Goal: Task Accomplishment & Management: Manage account settings

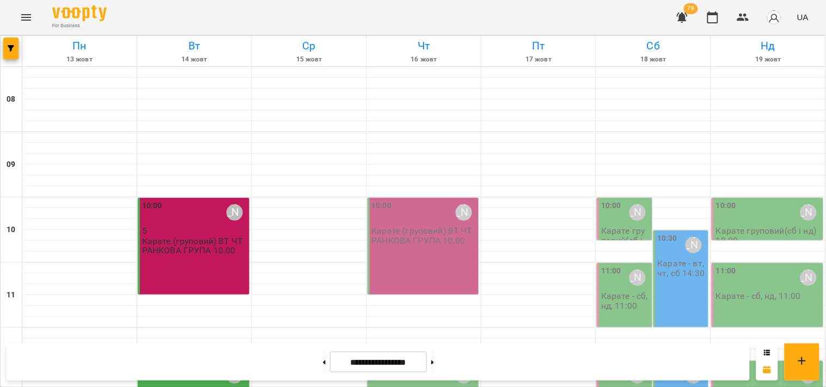
scroll to position [516, 0]
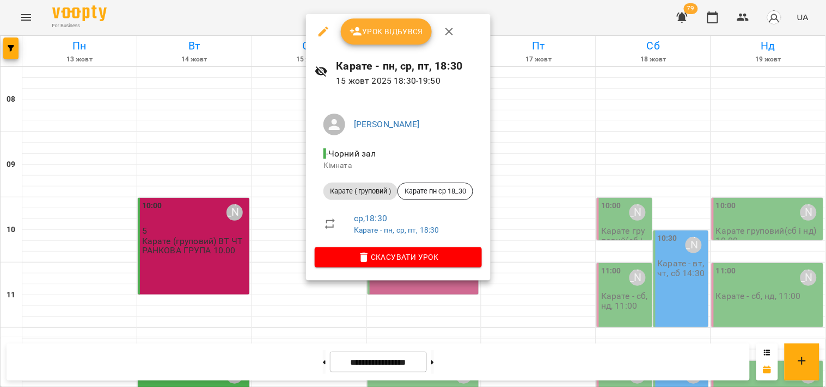
click at [358, 36] on icon "button" at bounding box center [355, 31] width 13 height 13
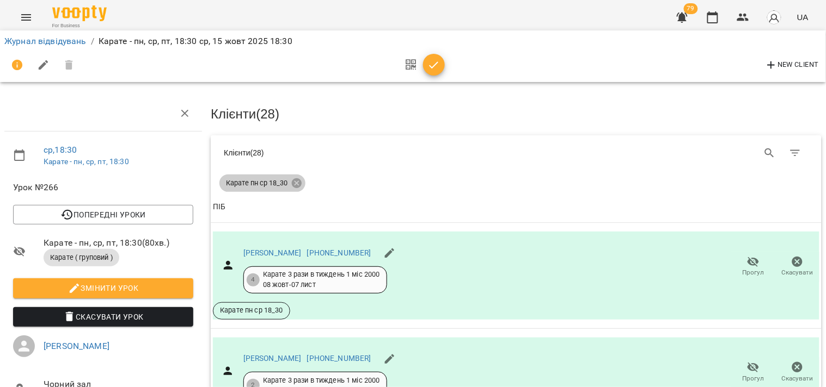
click at [295, 181] on icon at bounding box center [297, 184] width 10 height 10
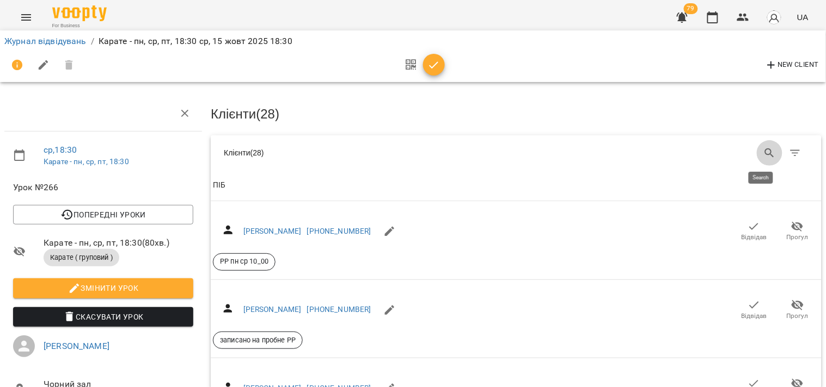
click at [763, 150] on icon "Search" at bounding box center [769, 153] width 13 height 13
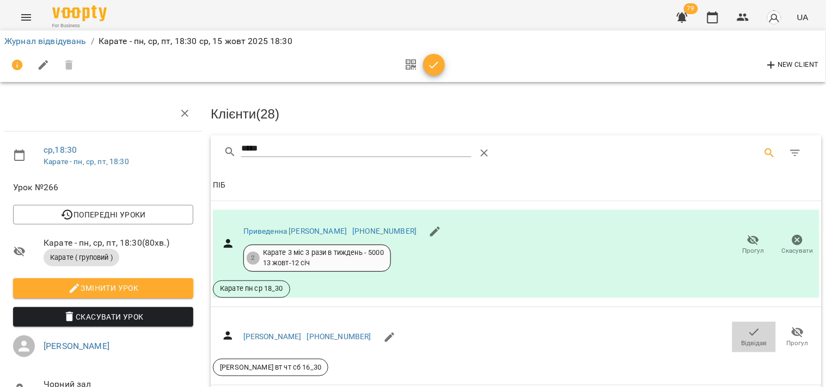
click at [747, 330] on icon "button" at bounding box center [753, 332] width 13 height 13
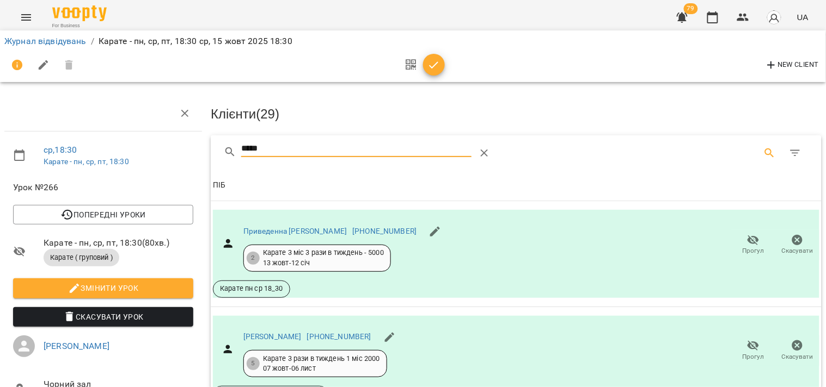
click at [264, 145] on input "*****" at bounding box center [356, 148] width 230 height 17
type input "*"
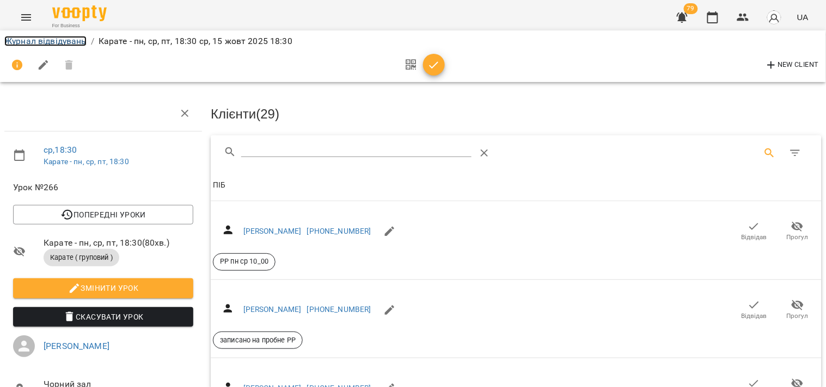
click at [39, 39] on link "Журнал відвідувань" at bounding box center [45, 41] width 82 height 10
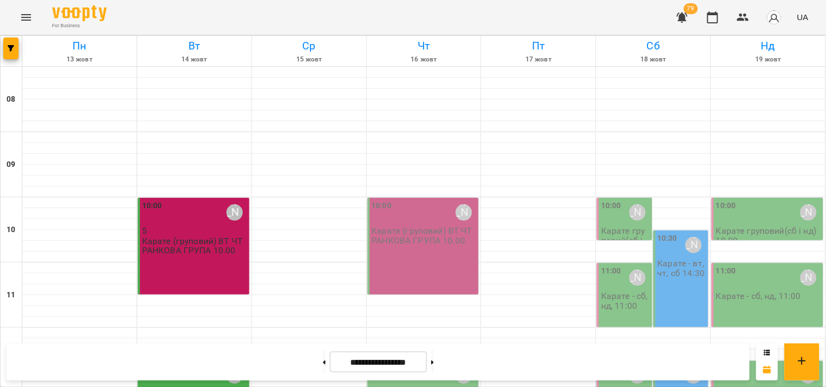
scroll to position [504, 0]
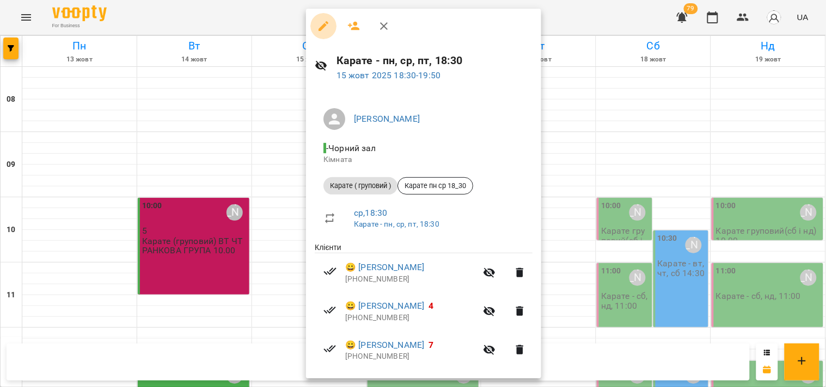
click at [318, 24] on icon "button" at bounding box center [323, 26] width 13 height 13
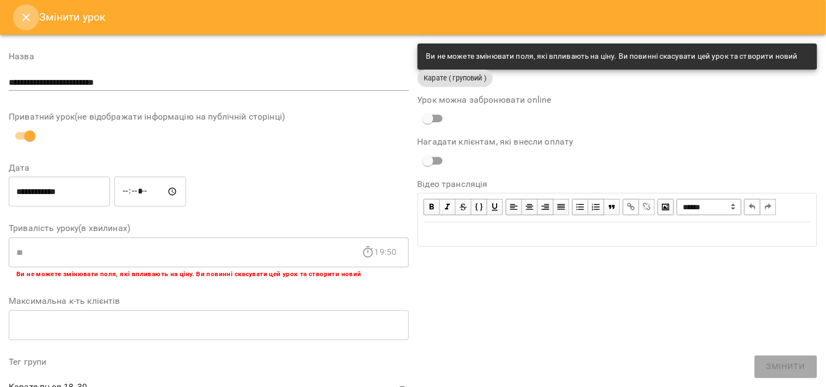
click at [24, 15] on icon "Close" at bounding box center [26, 18] width 8 height 8
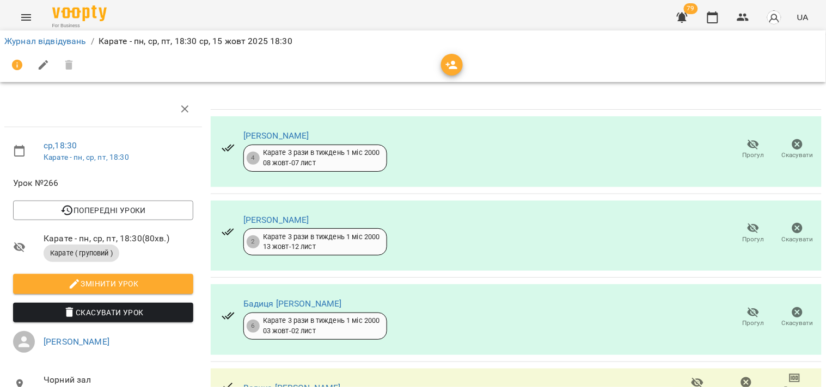
scroll to position [746, 0]
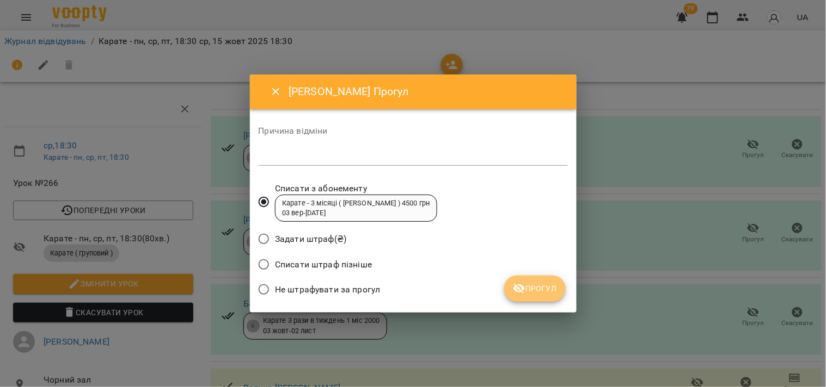
click at [525, 286] on icon "submit" at bounding box center [519, 288] width 13 height 13
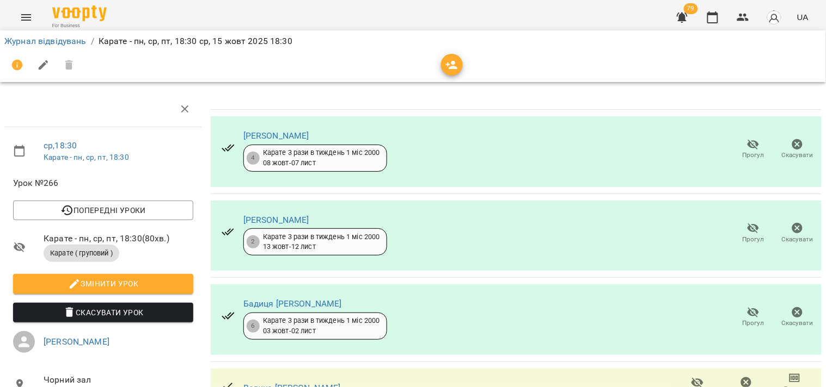
scroll to position [937, 0]
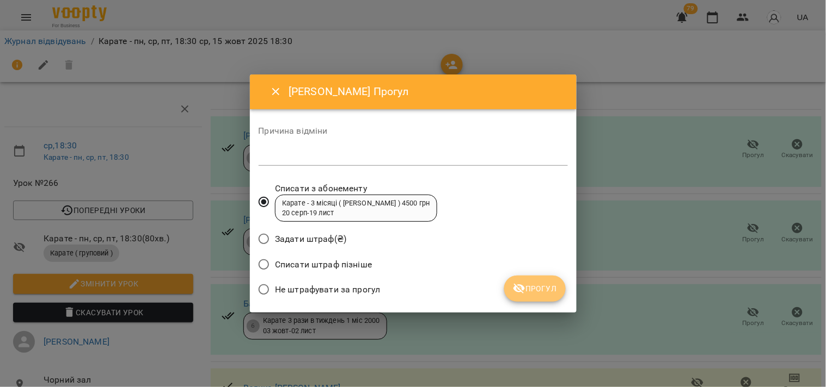
click at [530, 287] on span "Прогул" at bounding box center [535, 288] width 44 height 13
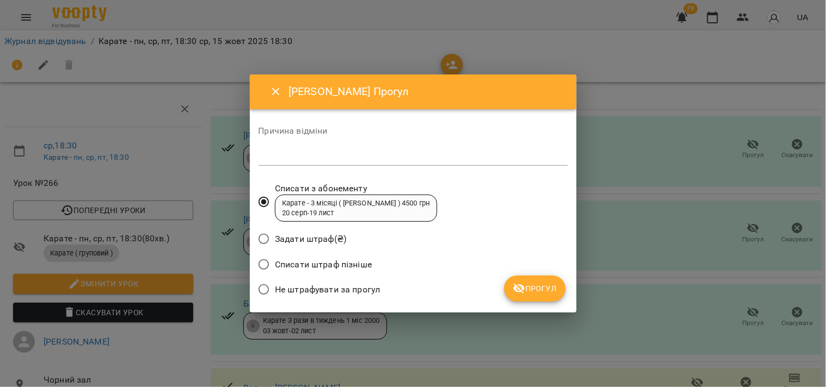
click at [535, 285] on span "Прогул" at bounding box center [535, 288] width 44 height 13
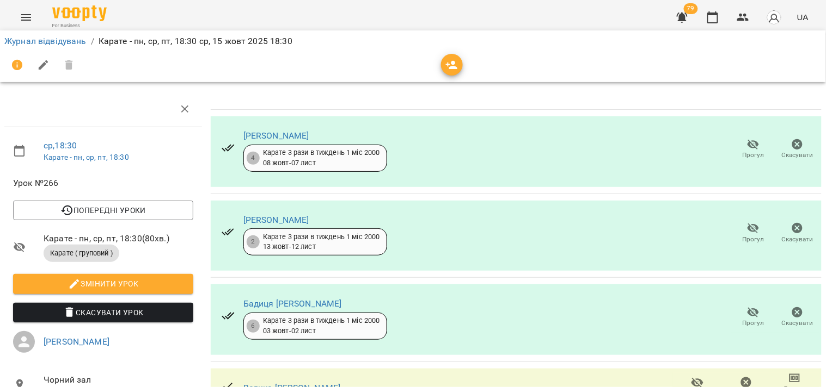
scroll to position [737, 0]
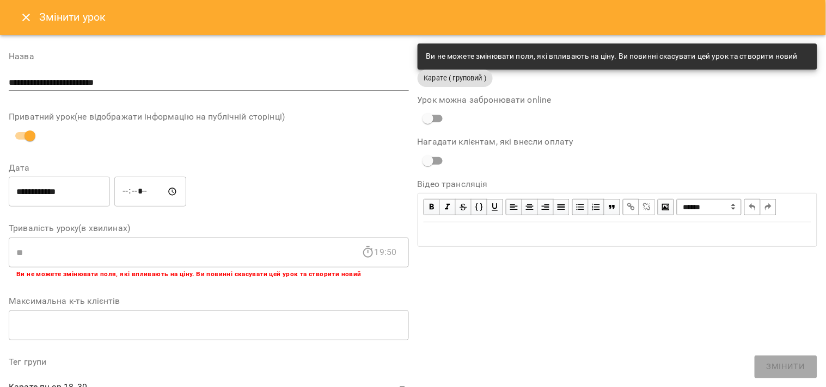
click at [28, 14] on icon "Close" at bounding box center [26, 17] width 13 height 13
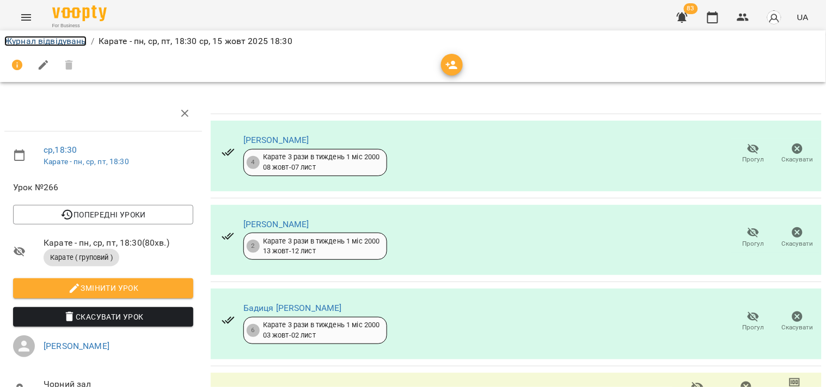
click at [30, 44] on link "Журнал відвідувань" at bounding box center [45, 41] width 82 height 10
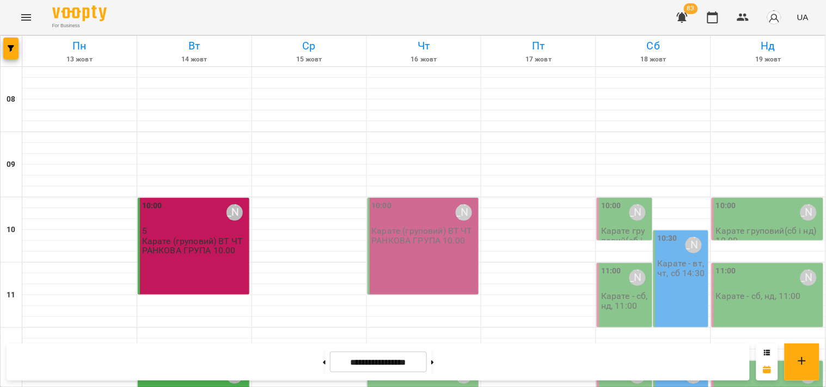
scroll to position [553, 0]
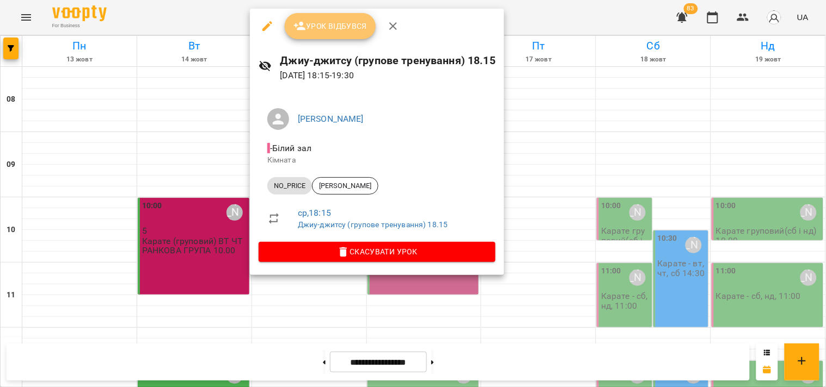
click at [335, 26] on span "Урок відбувся" at bounding box center [330, 26] width 74 height 13
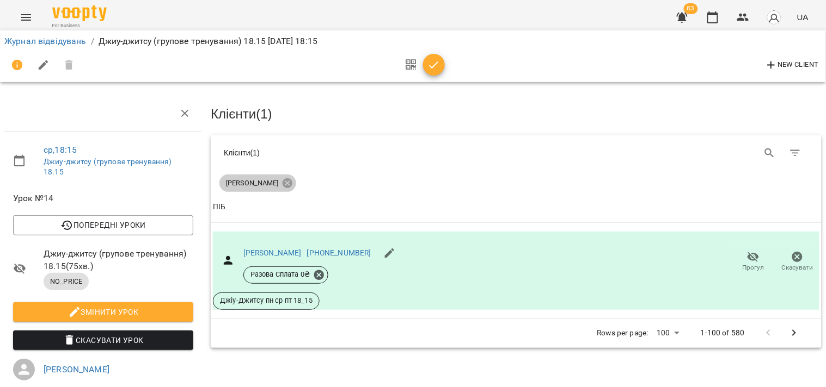
drag, startPoint x: 290, startPoint y: 177, endPoint x: 786, endPoint y: 148, distance: 496.6
click at [290, 179] on icon at bounding box center [287, 184] width 10 height 10
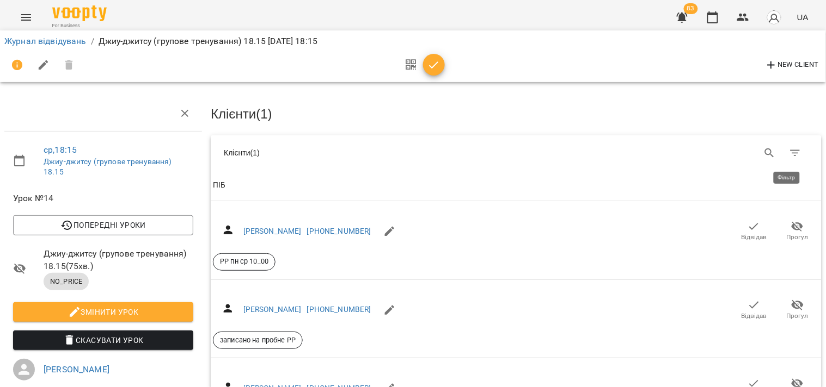
click at [789, 147] on icon "Фільтр" at bounding box center [795, 153] width 13 height 13
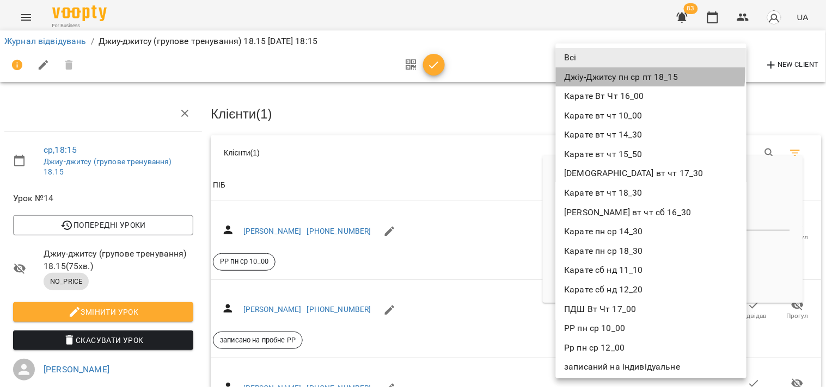
click at [612, 72] on li "Джіу-Джитсу пн ср пт 18_15" at bounding box center [651, 77] width 190 height 20
type input "**********"
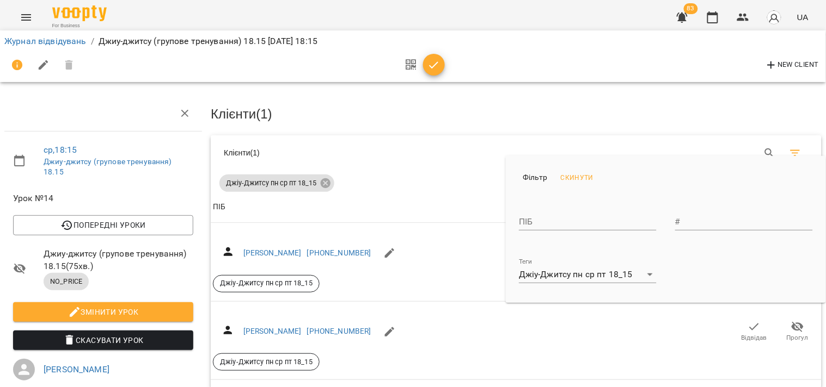
click at [362, 107] on div at bounding box center [413, 193] width 826 height 387
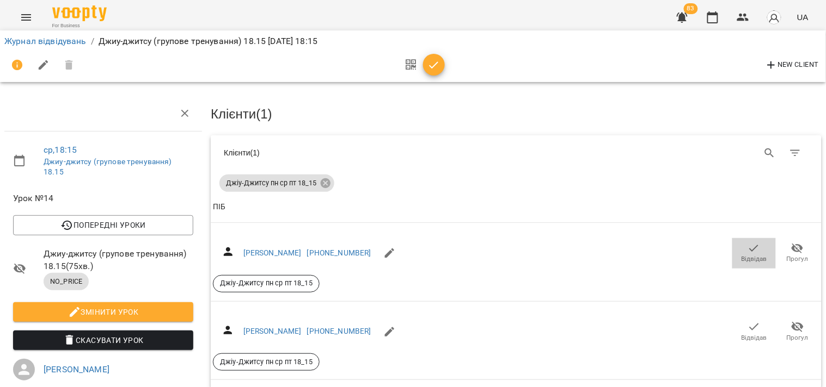
drag, startPoint x: 735, startPoint y: 255, endPoint x: 791, endPoint y: 211, distance: 71.7
click at [741, 255] on span "Відвідав" at bounding box center [754, 259] width 26 height 9
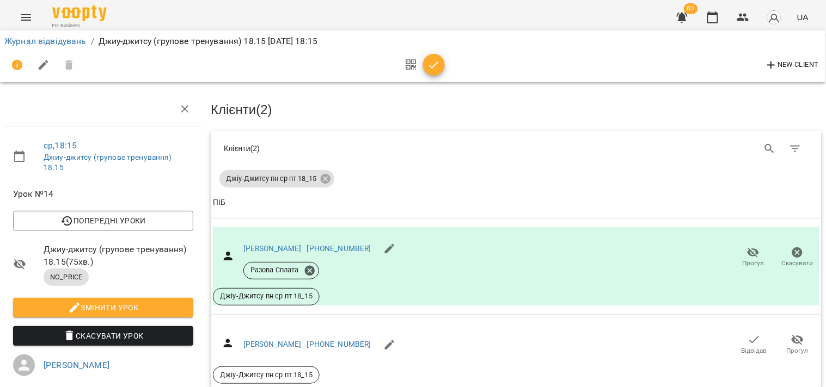
scroll to position [195, 0]
click at [747, 334] on icon "button" at bounding box center [753, 340] width 13 height 13
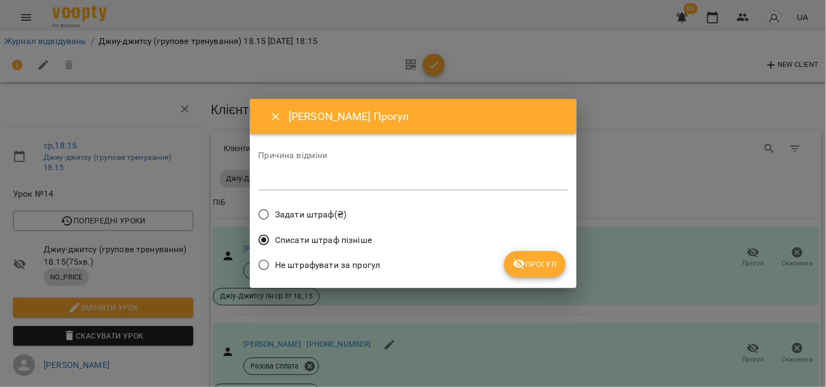
click at [539, 258] on span "Прогул" at bounding box center [535, 264] width 44 height 13
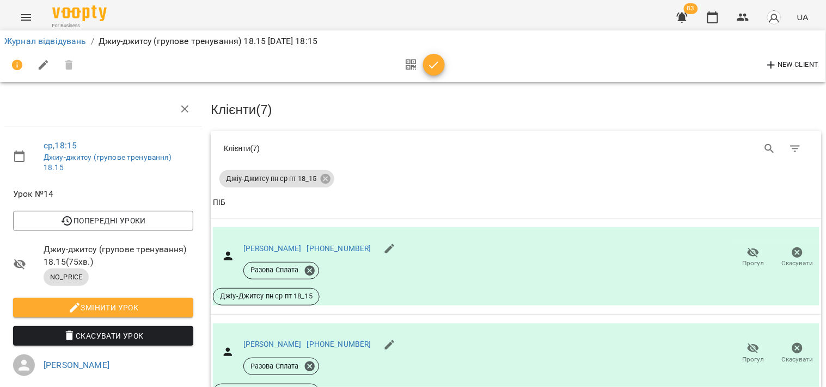
scroll to position [0, 0]
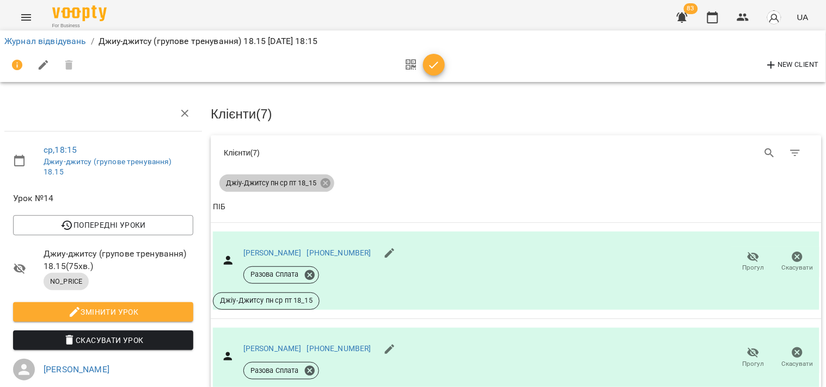
click at [324, 182] on icon at bounding box center [325, 183] width 12 height 12
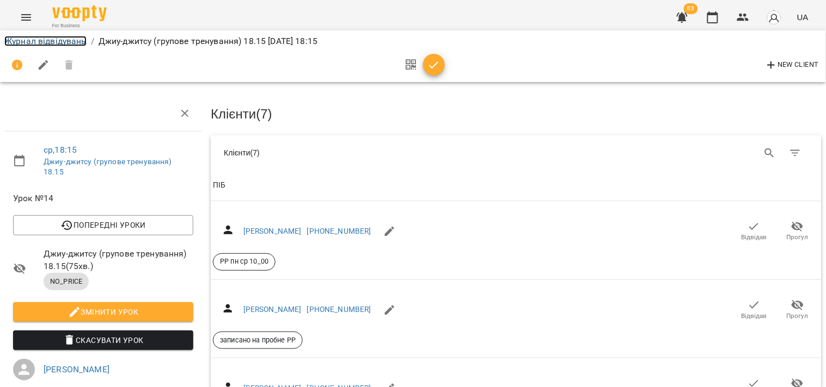
click at [39, 41] on link "Журнал відвідувань" at bounding box center [45, 41] width 82 height 10
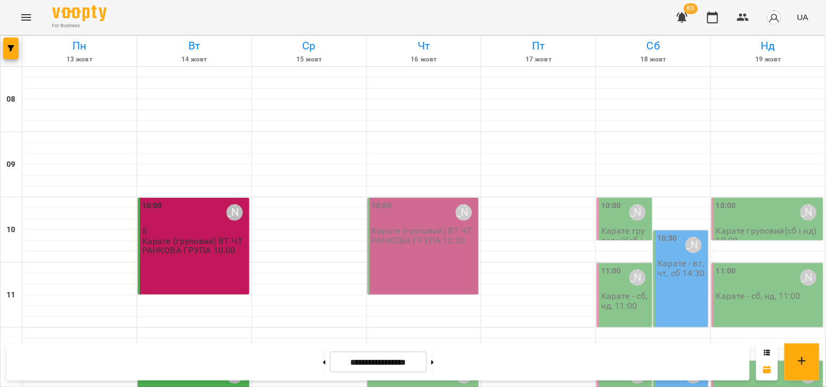
scroll to position [552, 0]
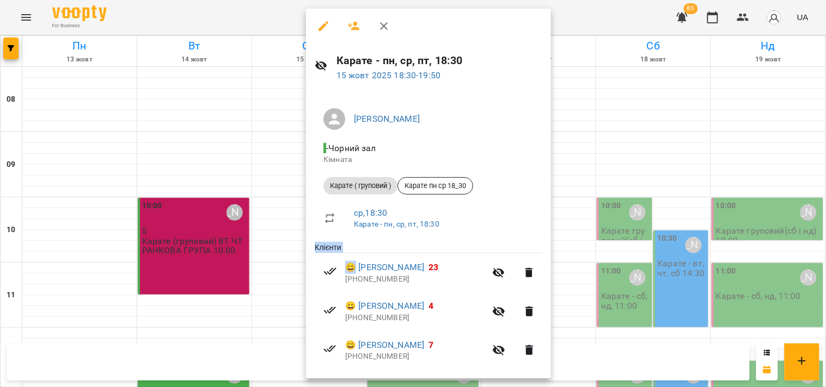
click at [324, 23] on icon "button" at bounding box center [323, 26] width 13 height 13
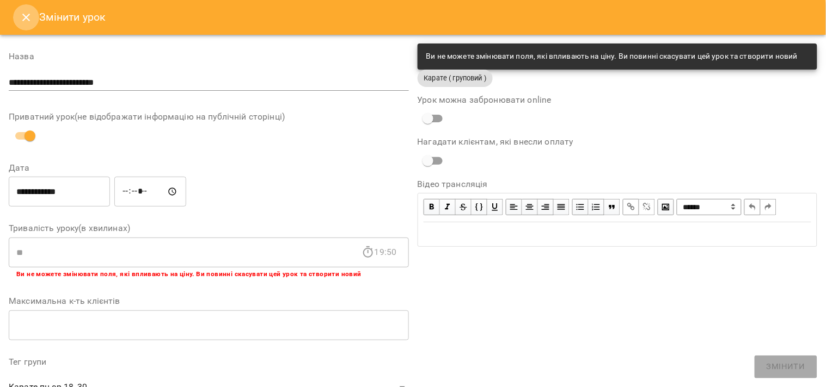
click at [34, 17] on button "Close" at bounding box center [26, 17] width 26 height 26
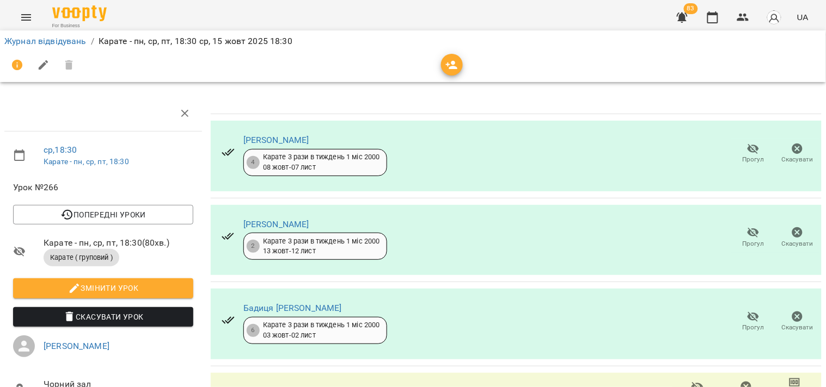
click at [450, 59] on icon "button" at bounding box center [451, 65] width 13 height 13
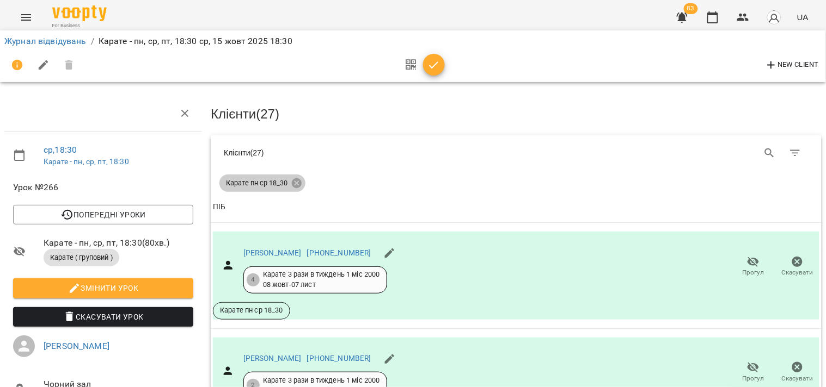
click at [294, 181] on icon at bounding box center [297, 183] width 12 height 12
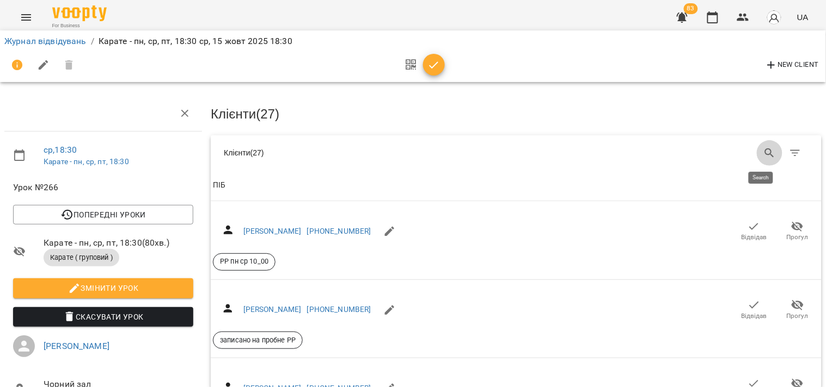
click at [763, 147] on icon "Search" at bounding box center [769, 153] width 13 height 13
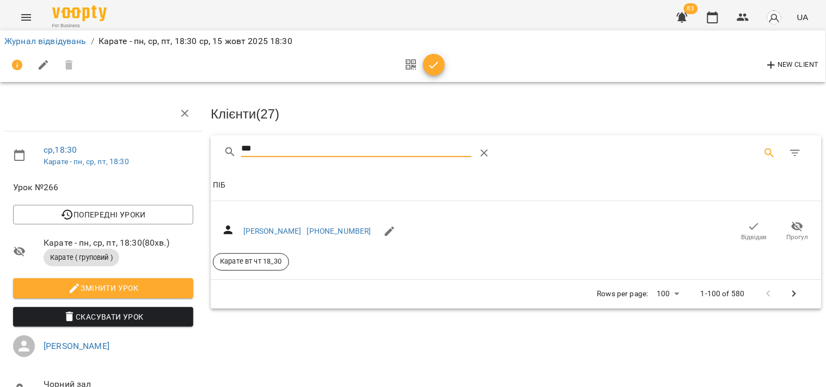
type input "***"
click at [748, 224] on icon "button" at bounding box center [753, 226] width 13 height 13
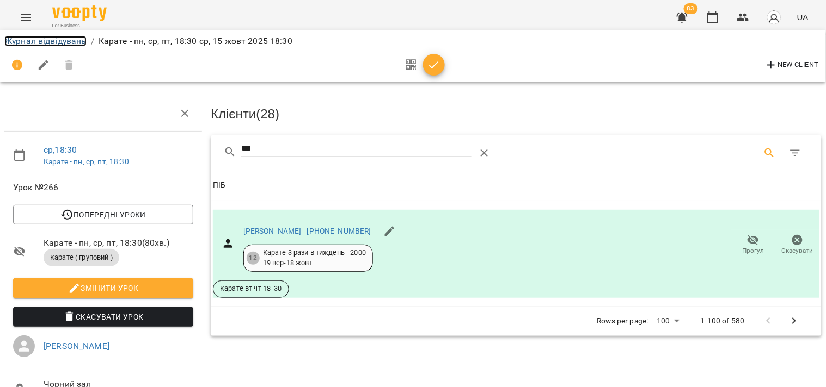
click at [46, 41] on link "Журнал відвідувань" at bounding box center [45, 41] width 82 height 10
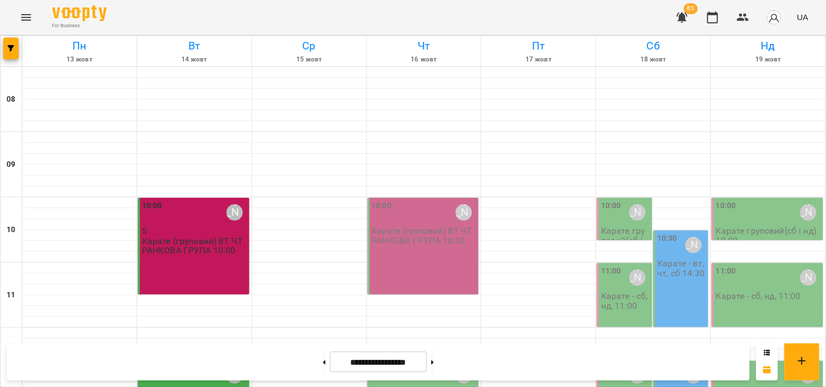
scroll to position [577, 0]
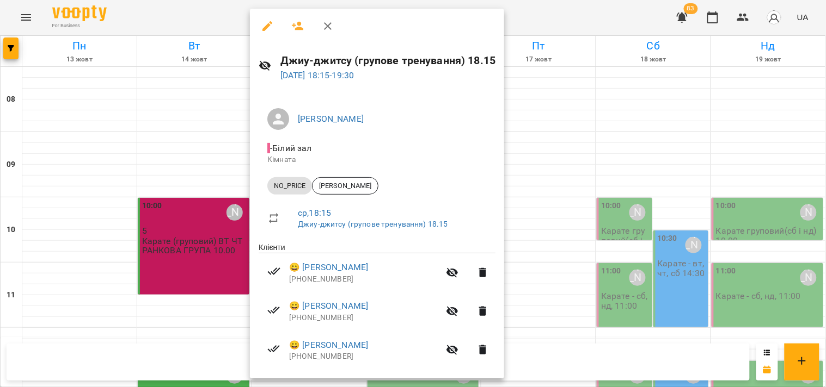
click at [263, 20] on icon "button" at bounding box center [267, 26] width 13 height 13
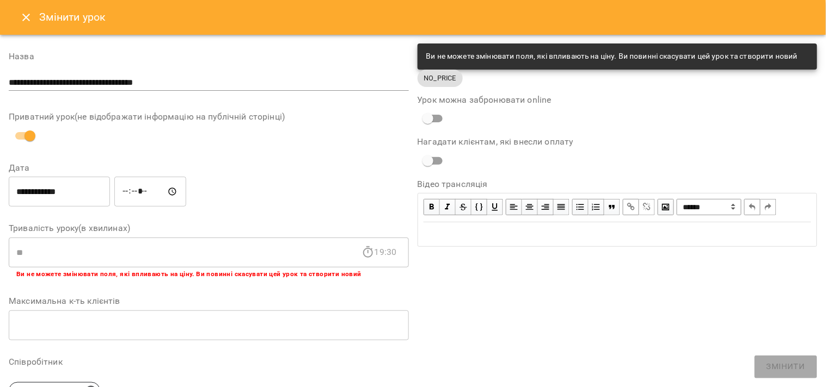
click at [28, 14] on icon "Close" at bounding box center [26, 17] width 13 height 13
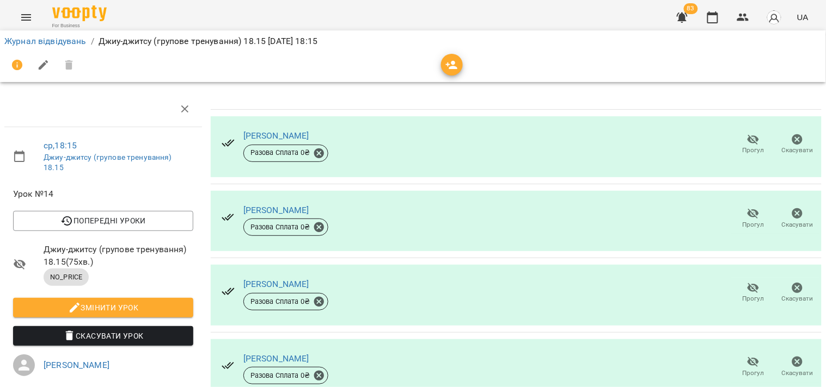
scroll to position [339, 0]
click at [24, 38] on link "Журнал відвідувань" at bounding box center [45, 41] width 82 height 10
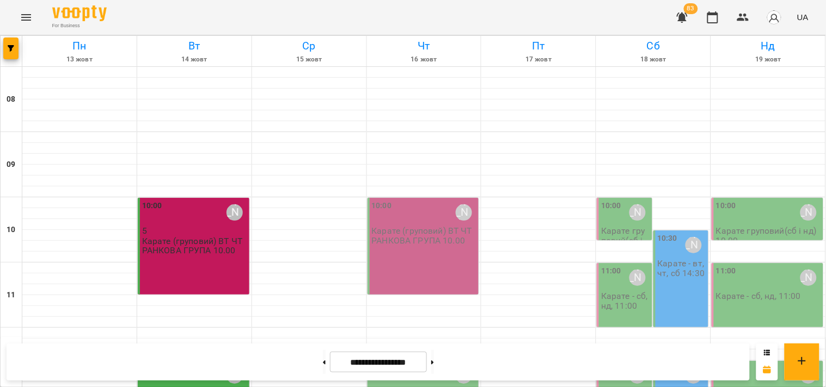
scroll to position [536, 0]
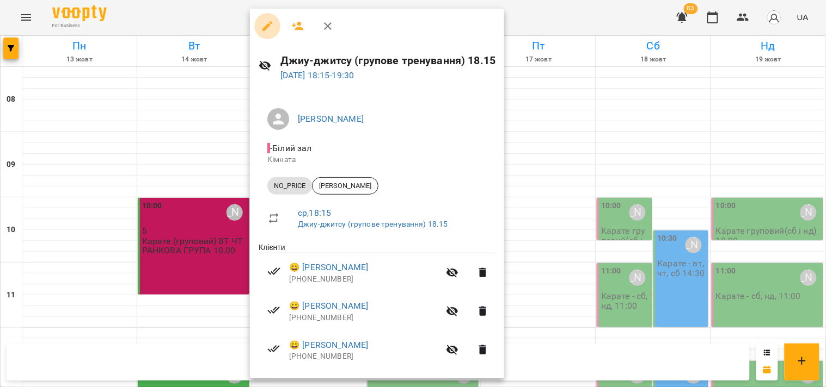
click at [260, 26] on button "button" at bounding box center [267, 26] width 26 height 26
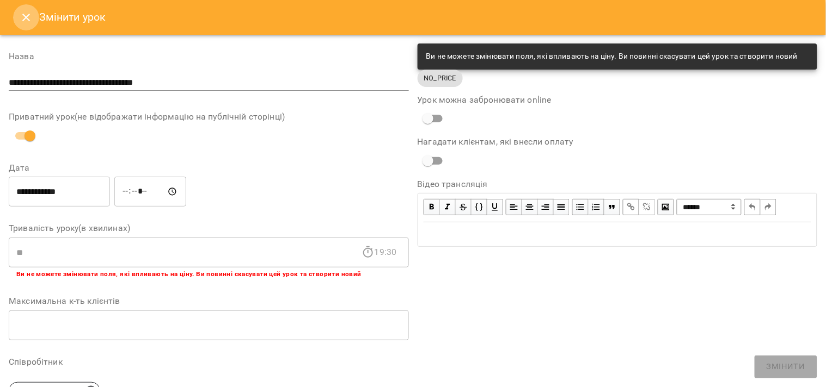
click at [28, 17] on icon "Close" at bounding box center [26, 17] width 13 height 13
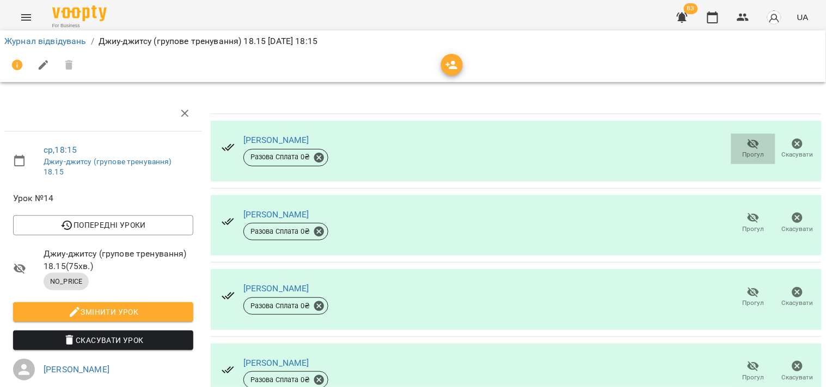
click at [747, 149] on icon "button" at bounding box center [753, 144] width 13 height 13
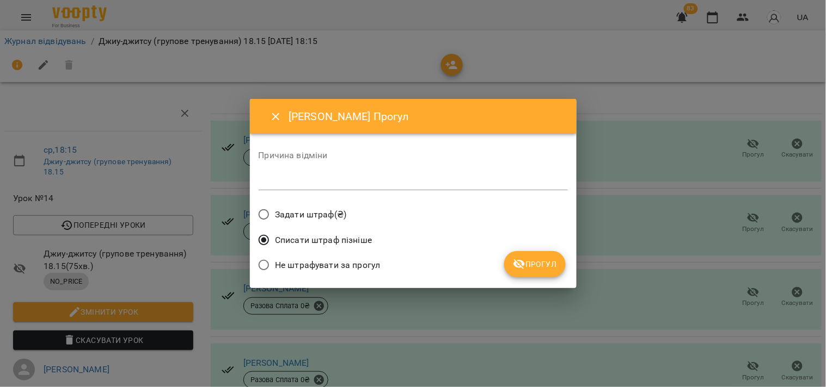
click at [543, 262] on span "Прогул" at bounding box center [535, 264] width 44 height 13
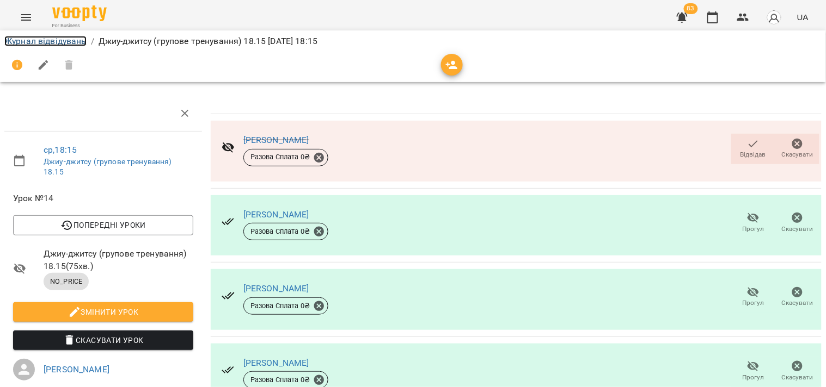
click at [69, 42] on link "Журнал відвідувань" at bounding box center [45, 41] width 82 height 10
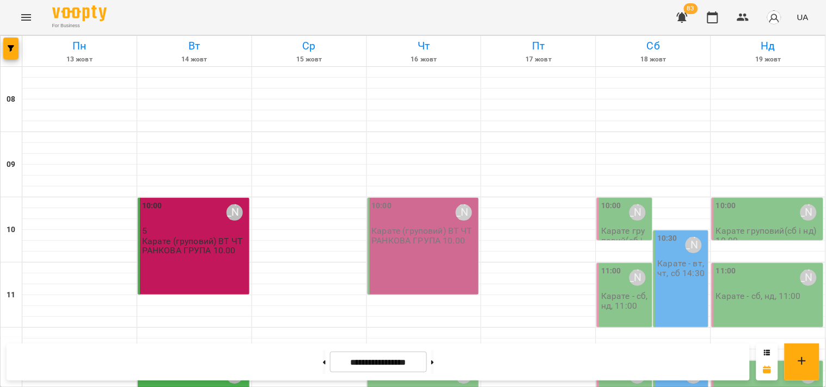
scroll to position [546, 0]
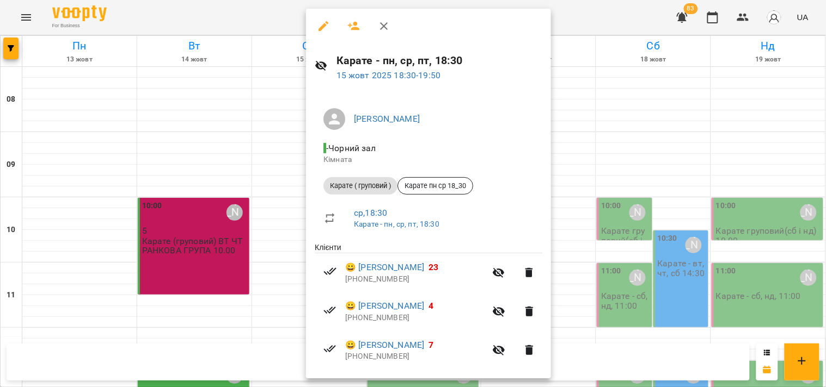
click at [324, 24] on icon "button" at bounding box center [323, 26] width 10 height 10
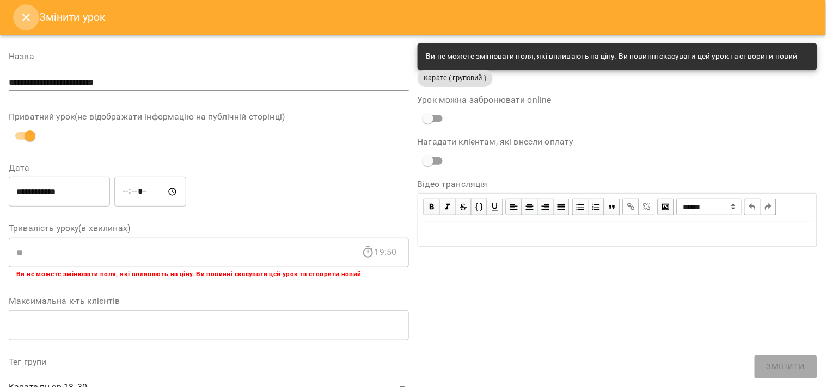
click at [24, 19] on icon "Close" at bounding box center [26, 18] width 8 height 8
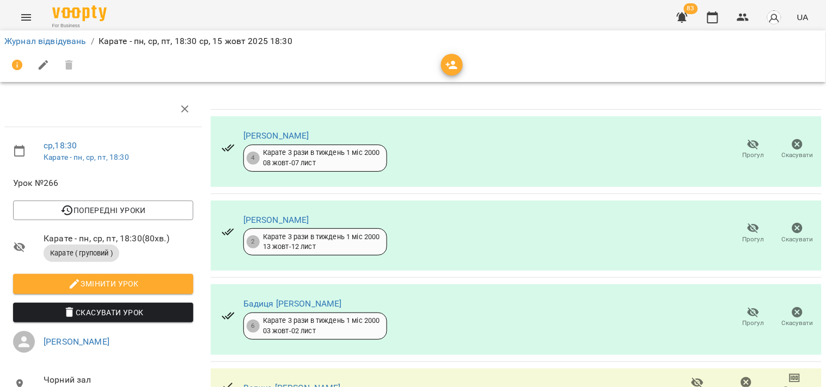
scroll to position [160, 0]
click at [695, 377] on icon "button" at bounding box center [697, 383] width 13 height 13
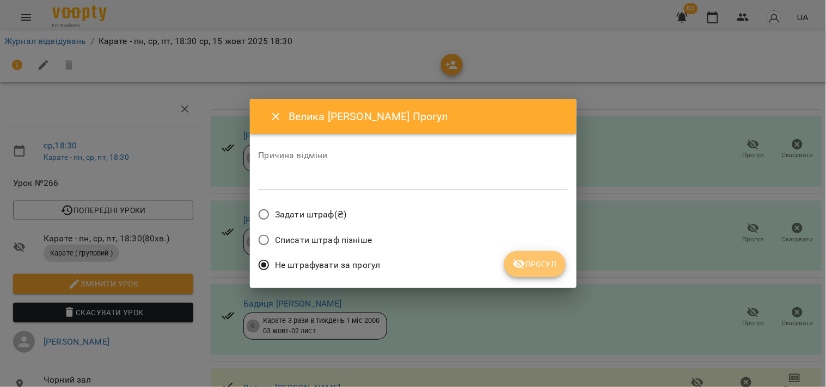
click at [539, 260] on span "Прогул" at bounding box center [535, 264] width 44 height 13
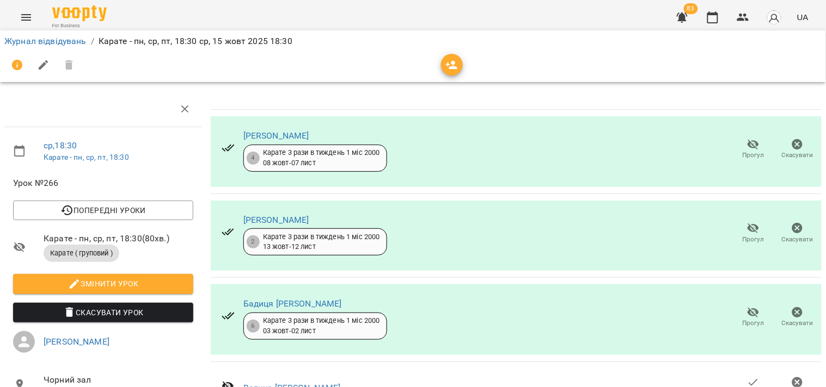
scroll to position [349, 0]
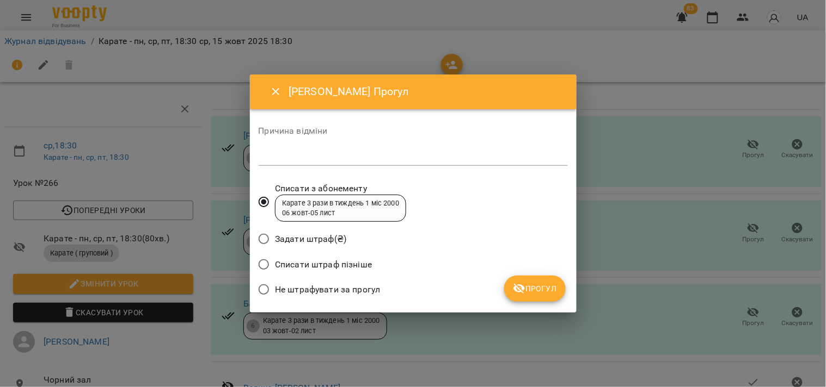
click at [532, 300] on button "Прогул" at bounding box center [534, 289] width 61 height 26
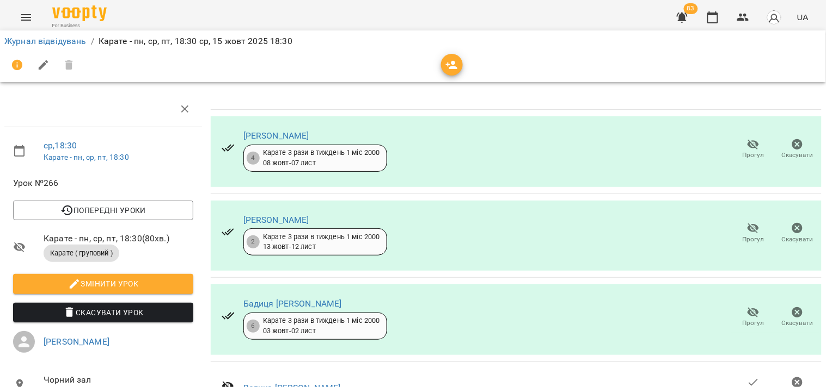
scroll to position [570, 0]
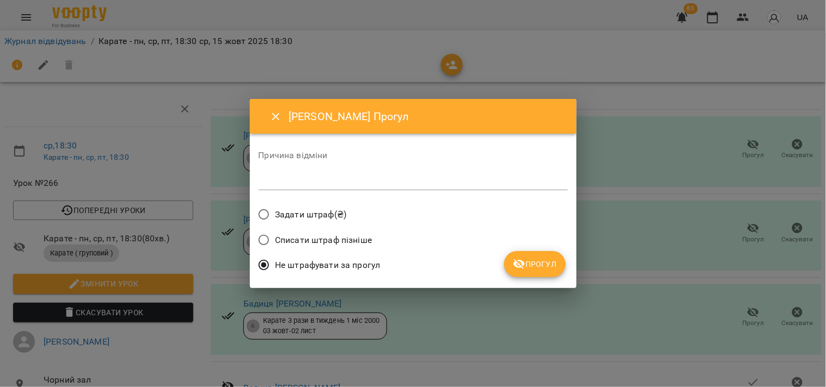
click at [528, 275] on button "Прогул" at bounding box center [534, 264] width 61 height 26
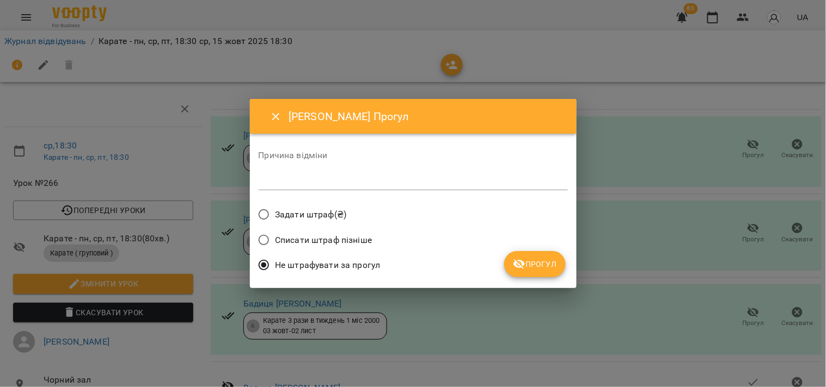
click at [536, 265] on span "Прогул" at bounding box center [535, 264] width 44 height 13
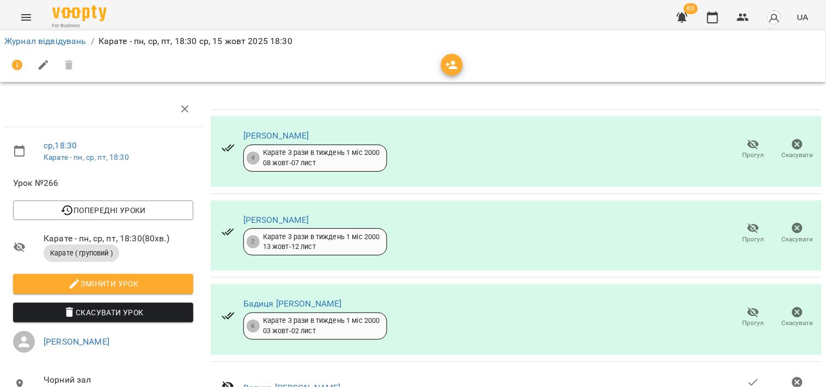
scroll to position [1127, 0]
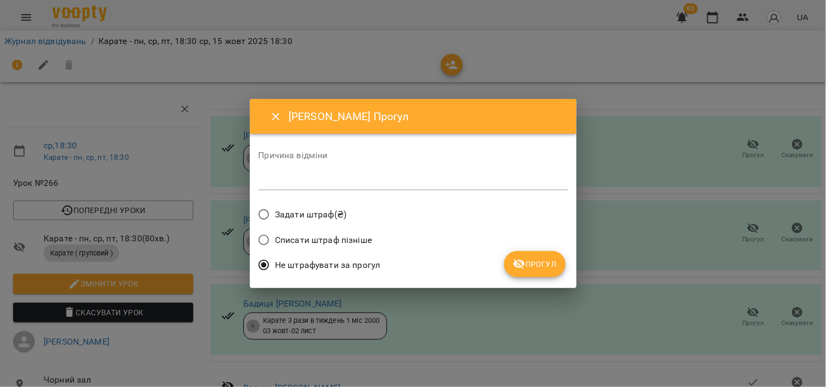
click at [545, 267] on span "Прогул" at bounding box center [535, 264] width 44 height 13
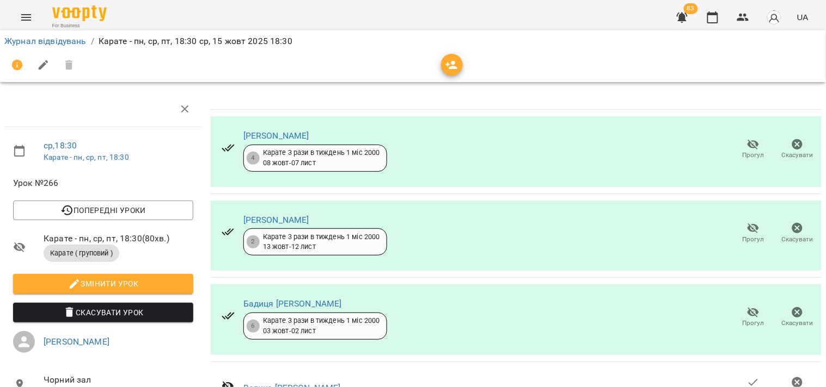
scroll to position [1579, 0]
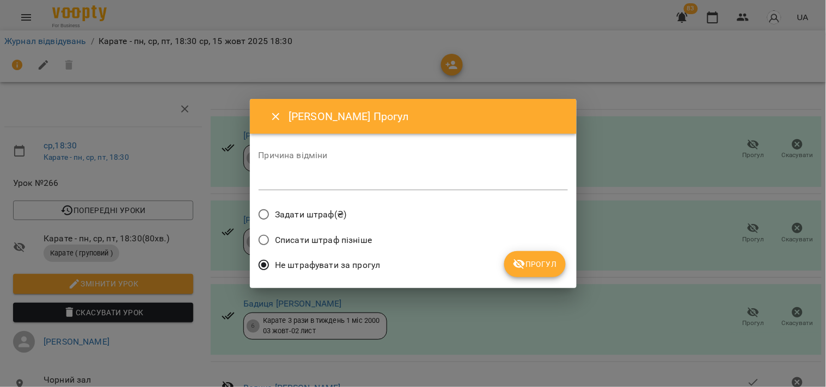
click at [543, 260] on span "Прогул" at bounding box center [535, 264] width 44 height 13
click at [543, 260] on div "Не штрафувати за прогул" at bounding box center [413, 267] width 309 height 26
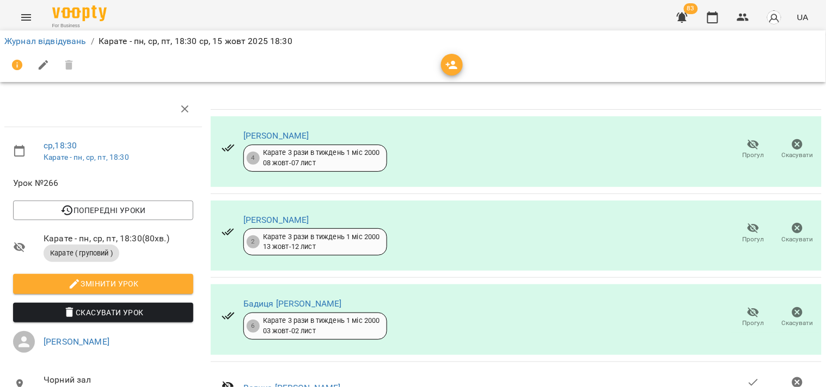
scroll to position [1896, 0]
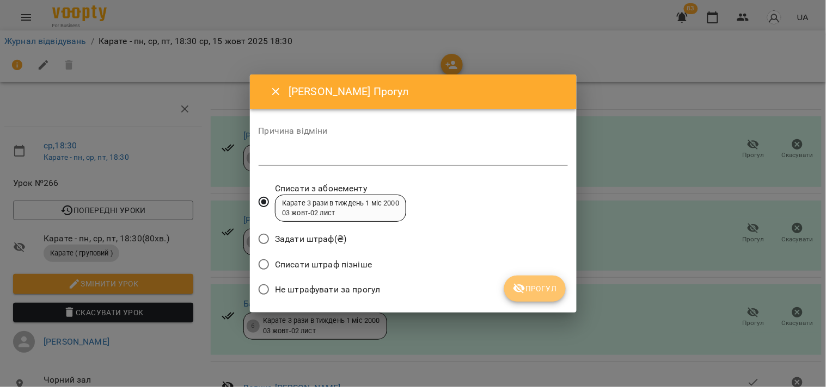
click at [528, 280] on button "Прогул" at bounding box center [534, 289] width 61 height 26
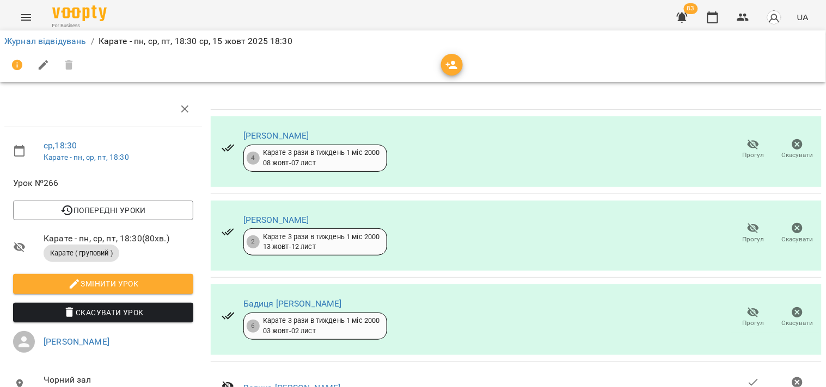
scroll to position [2159, 0]
click at [50, 41] on link "Журнал відвідувань" at bounding box center [45, 41] width 82 height 10
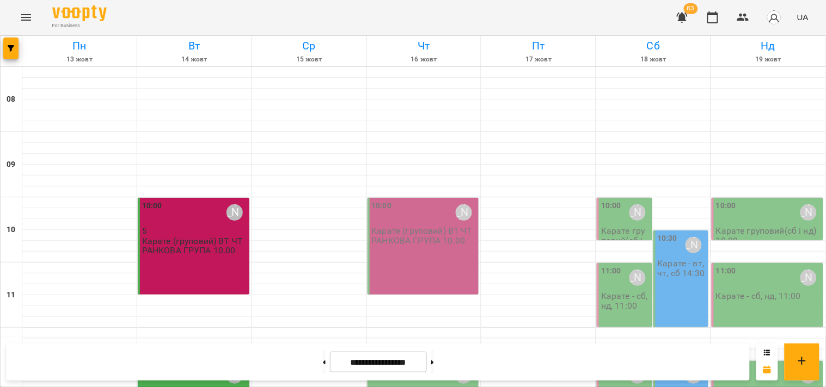
scroll to position [536, 0]
click at [682, 15] on icon "button" at bounding box center [681, 18] width 11 height 10
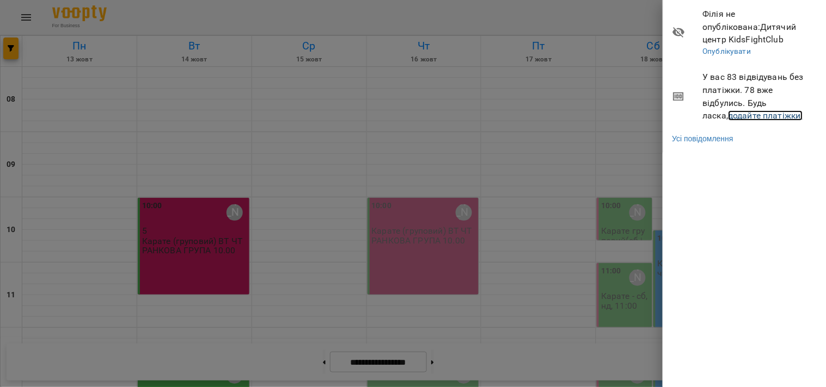
click at [730, 113] on link "додайте платіжки!" at bounding box center [765, 115] width 75 height 10
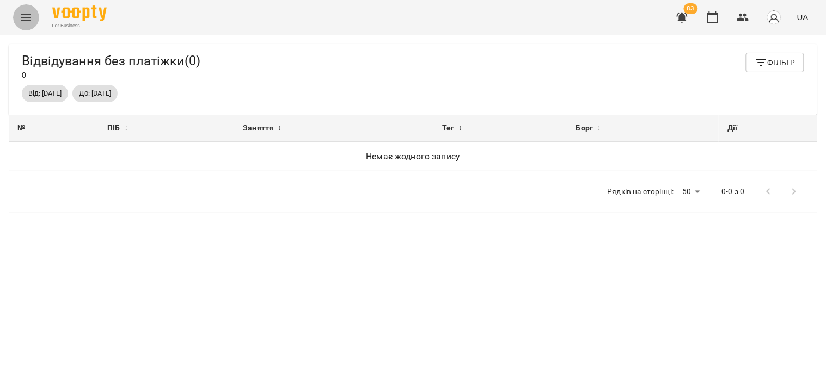
click at [28, 15] on icon "Menu" at bounding box center [26, 17] width 10 height 7
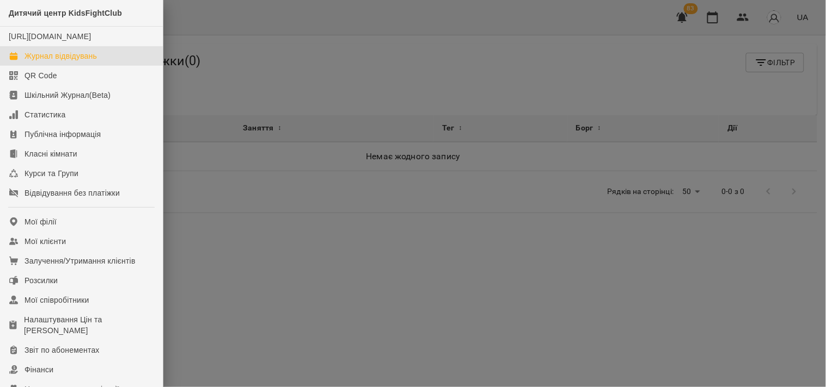
click at [42, 61] on div "Журнал відвідувань" at bounding box center [60, 56] width 72 height 11
